Goal: Transaction & Acquisition: Purchase product/service

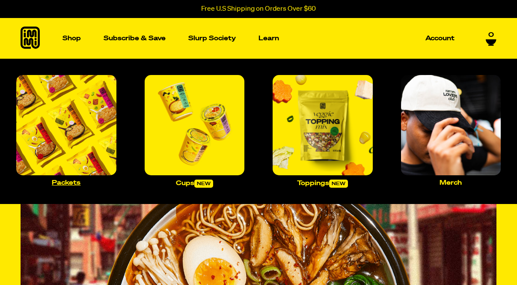
click at [71, 126] on img "Main navigation" at bounding box center [66, 125] width 100 height 100
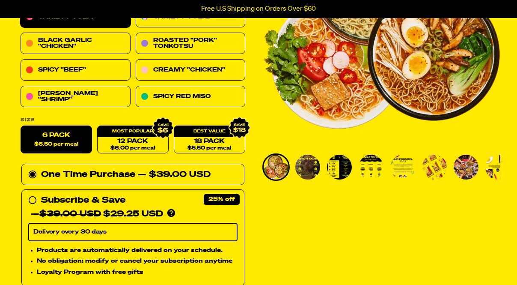
scroll to position [153, 0]
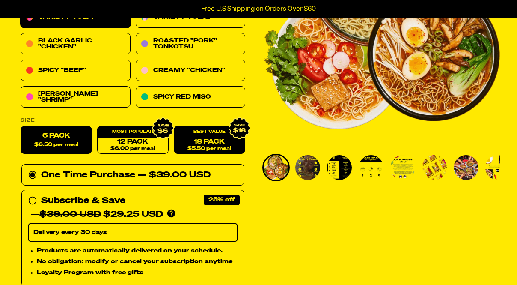
click at [198, 148] on span "$5.50 per meal" at bounding box center [209, 149] width 44 height 6
radio input "false"
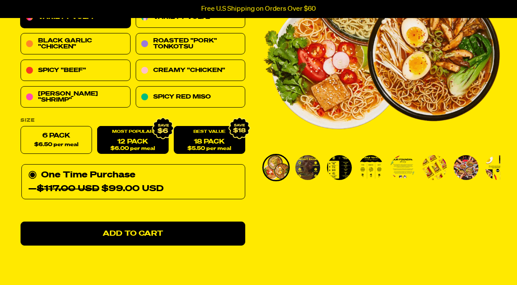
click at [143, 152] on link "12 Pack $6.00 per meal" at bounding box center [132, 140] width 71 height 28
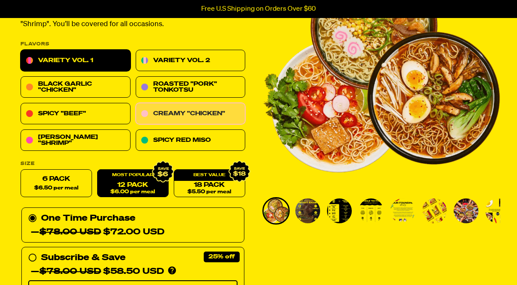
scroll to position [86, 0]
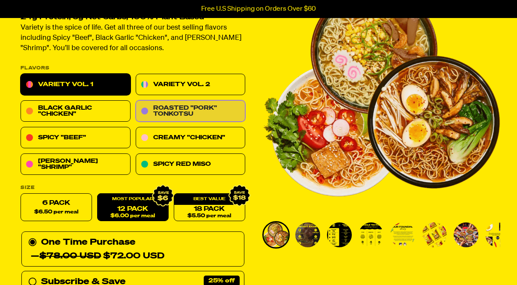
click at [193, 106] on link "Roasted "Pork" Tonkotsu" at bounding box center [191, 111] width 110 height 21
